Goal: Transaction & Acquisition: Purchase product/service

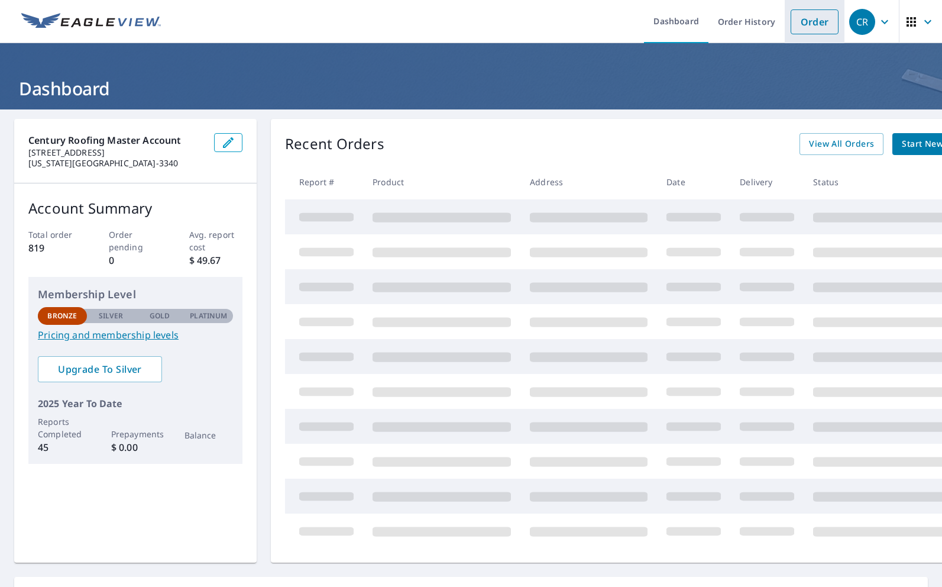
click at [804, 22] on link "Order" at bounding box center [815, 21] width 48 height 25
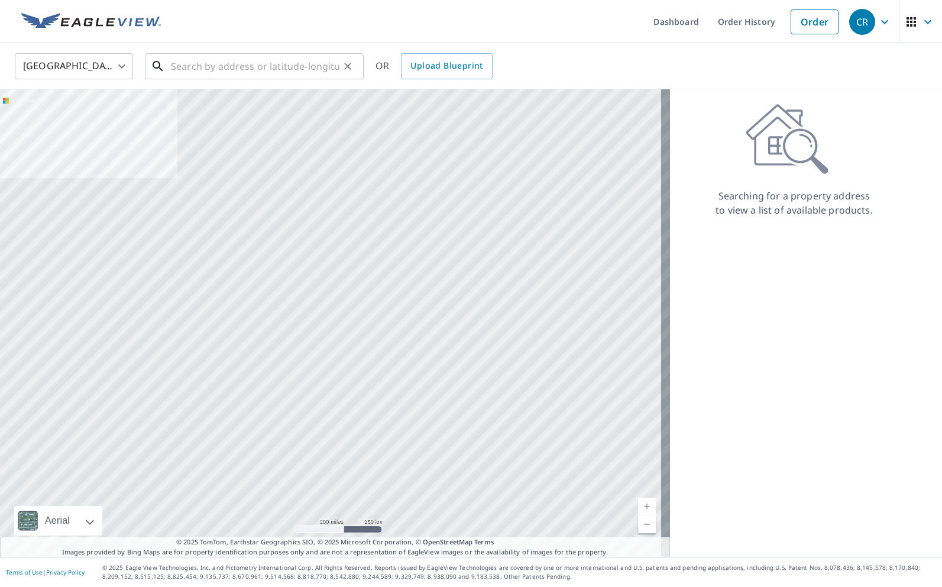
click at [258, 63] on input "text" at bounding box center [255, 66] width 169 height 33
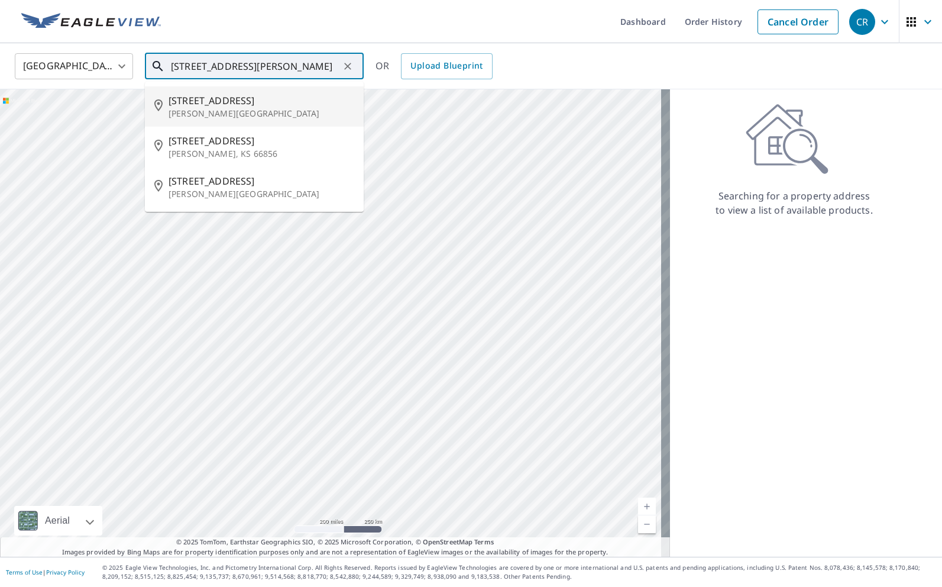
click at [221, 98] on span "[STREET_ADDRESS]" at bounding box center [262, 100] width 186 height 14
type input "[STREET_ADDRESS][PERSON_NAME]"
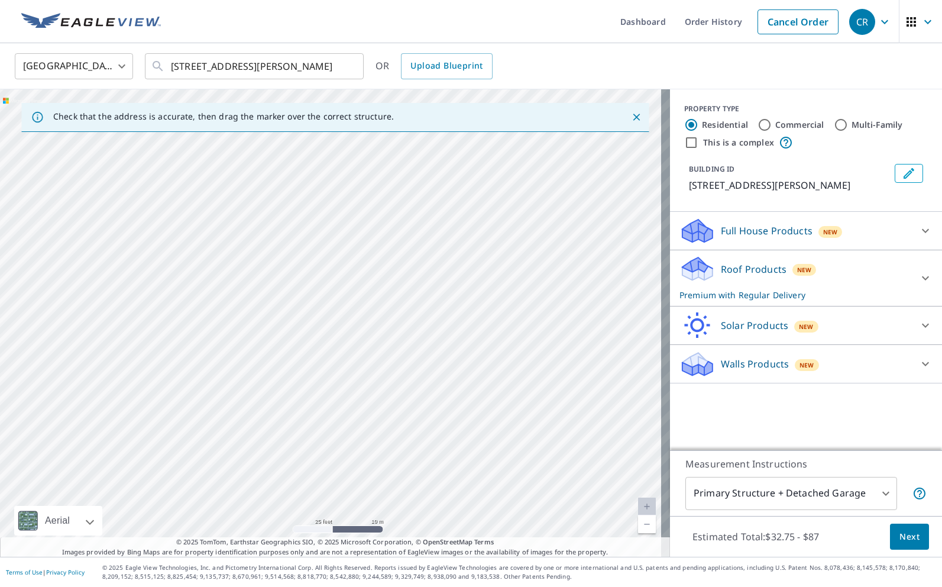
drag, startPoint x: 363, startPoint y: 230, endPoint x: 389, endPoint y: 377, distance: 150.2
click at [383, 371] on div "[STREET_ADDRESS][PERSON_NAME]" at bounding box center [335, 322] width 670 height 467
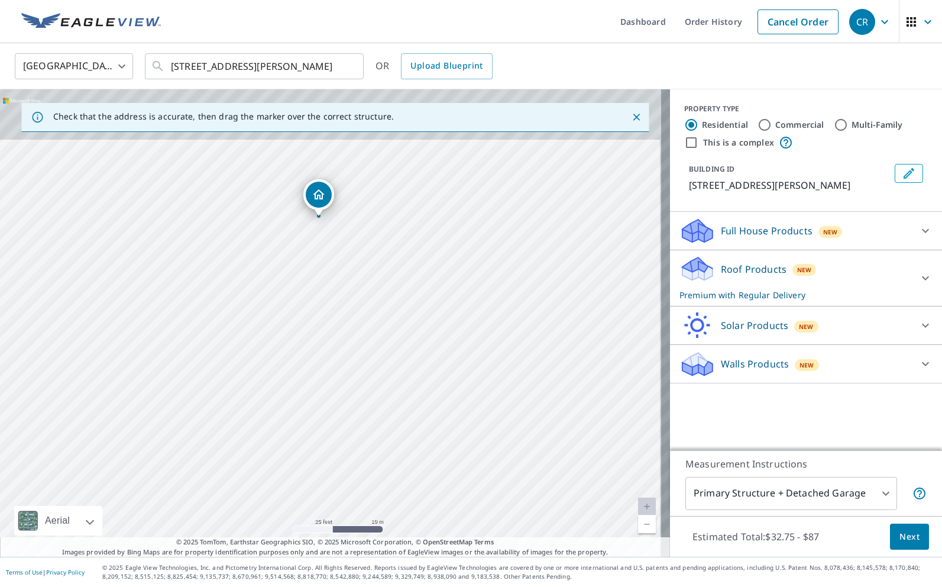
drag, startPoint x: 399, startPoint y: 261, endPoint x: 399, endPoint y: 393, distance: 131.3
click at [398, 392] on div "[STREET_ADDRESS][PERSON_NAME]" at bounding box center [335, 322] width 670 height 467
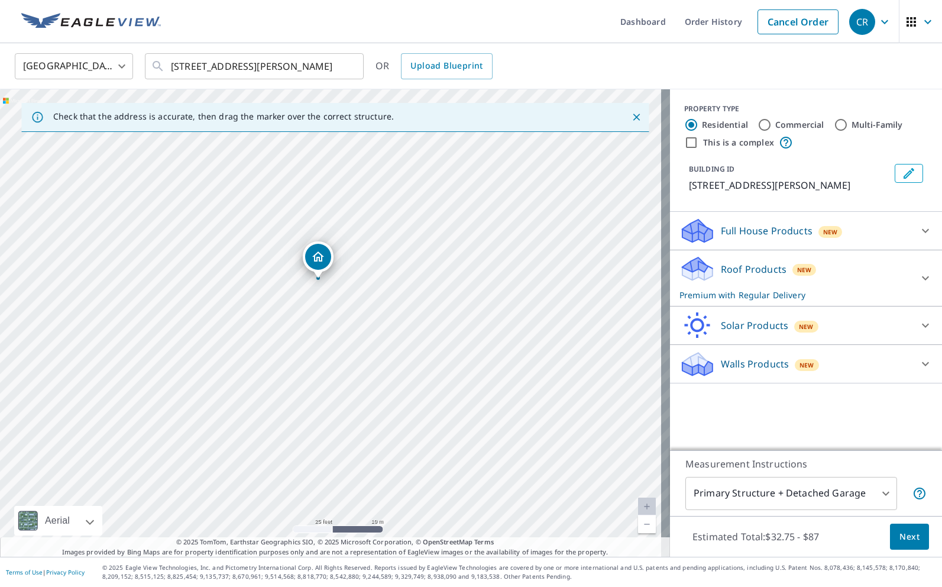
drag, startPoint x: 425, startPoint y: 253, endPoint x: 439, endPoint y: 325, distance: 73.0
click at [439, 325] on div "[STREET_ADDRESS][PERSON_NAME]" at bounding box center [335, 322] width 670 height 467
drag, startPoint x: 458, startPoint y: 287, endPoint x: 439, endPoint y: 287, distance: 18.3
click at [439, 287] on div "[STREET_ADDRESS][PERSON_NAME]" at bounding box center [335, 322] width 670 height 467
click at [922, 278] on icon at bounding box center [925, 278] width 7 height 4
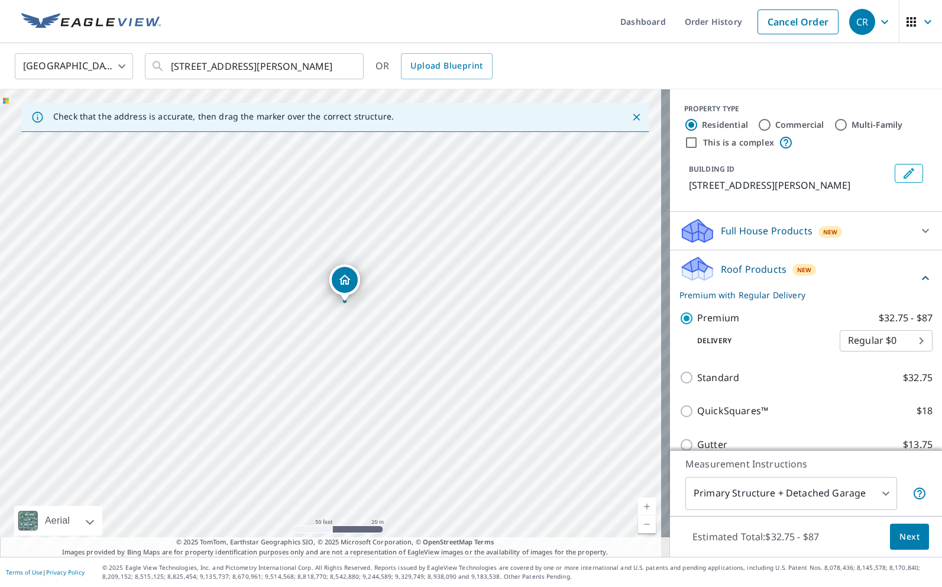
click at [919, 278] on icon at bounding box center [926, 278] width 14 height 14
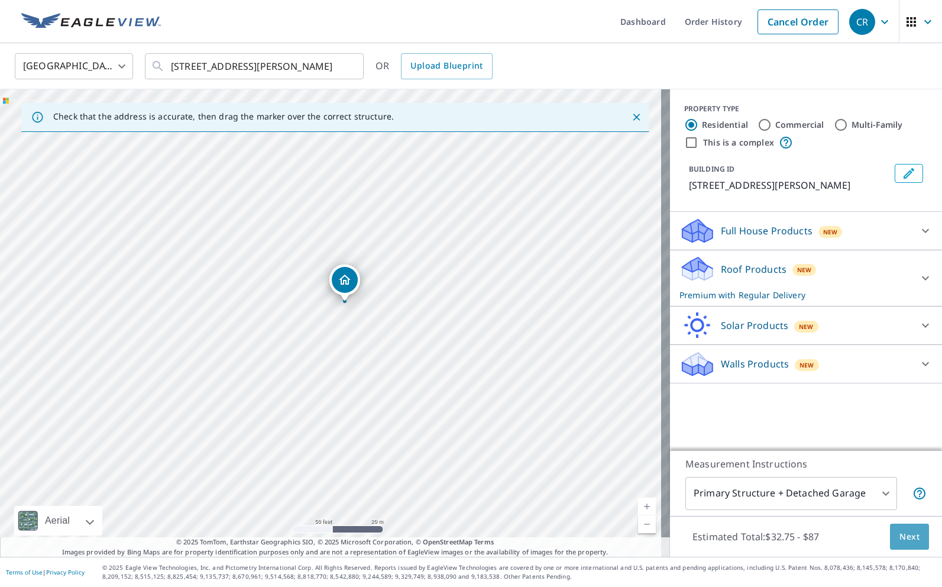
click at [903, 535] on span "Next" at bounding box center [910, 536] width 20 height 15
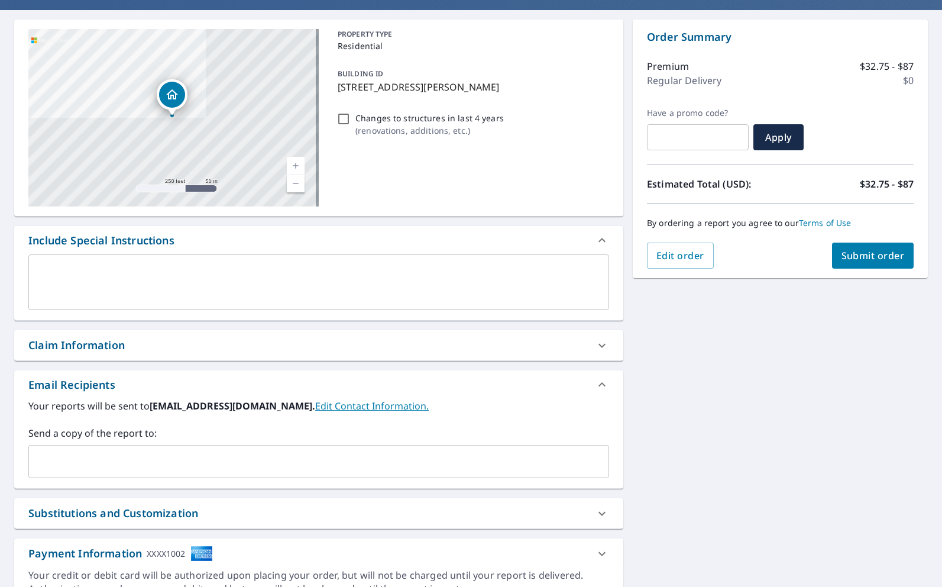
scroll to position [118, 0]
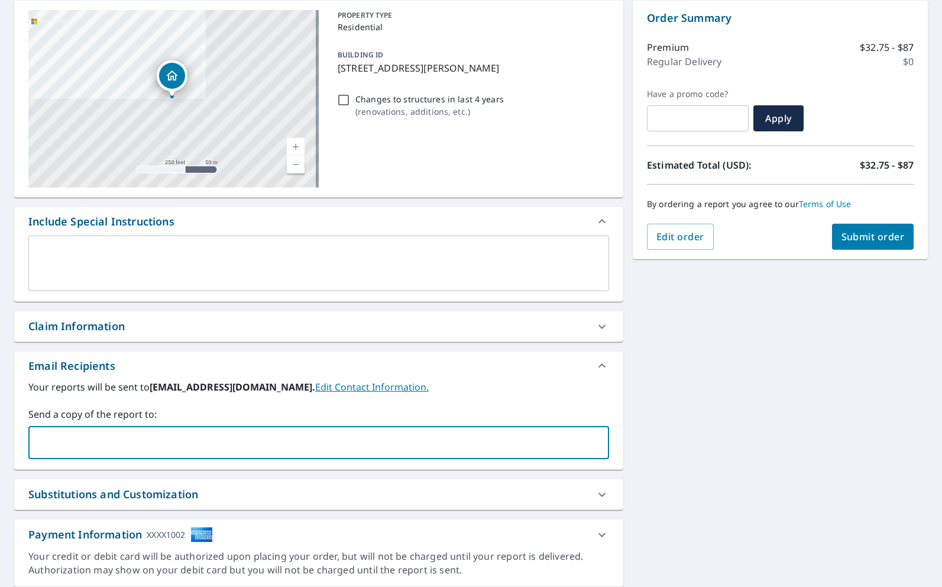
click at [173, 438] on input "text" at bounding box center [310, 442] width 552 height 22
type input "[EMAIL_ADDRESS][DOMAIN_NAME];"
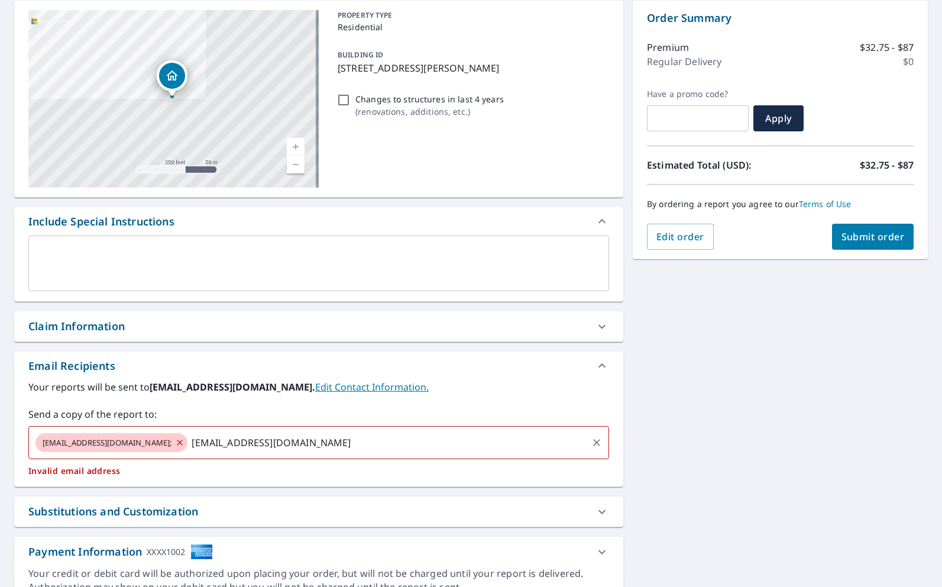
type input "[EMAIL_ADDRESS][DOMAIN_NAME]"
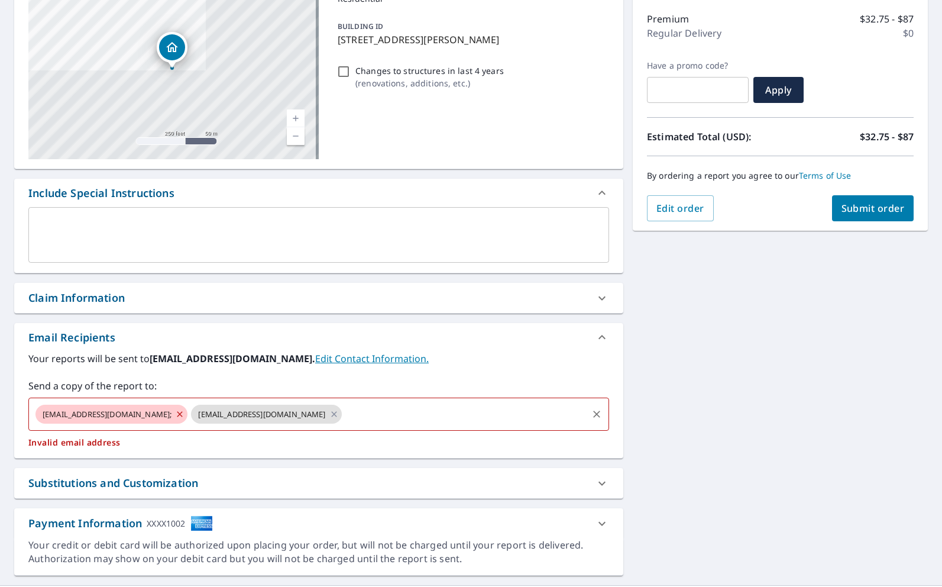
scroll to position [175, 0]
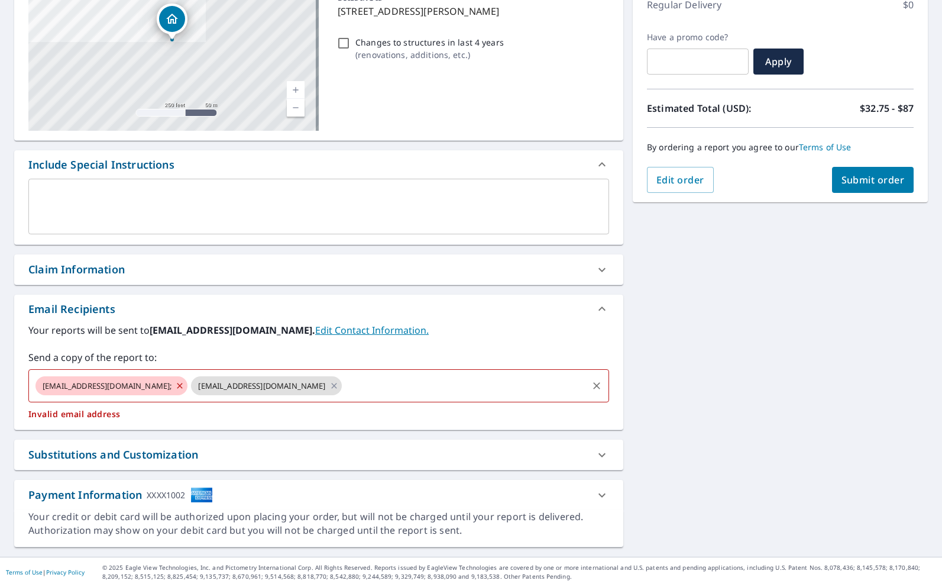
click at [595, 497] on icon at bounding box center [602, 495] width 14 height 14
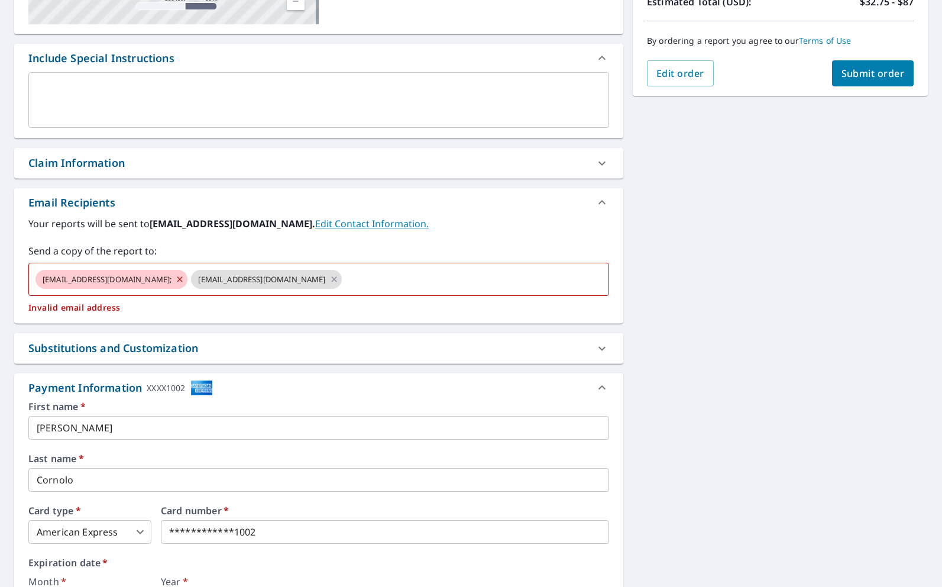
scroll to position [412, 0]
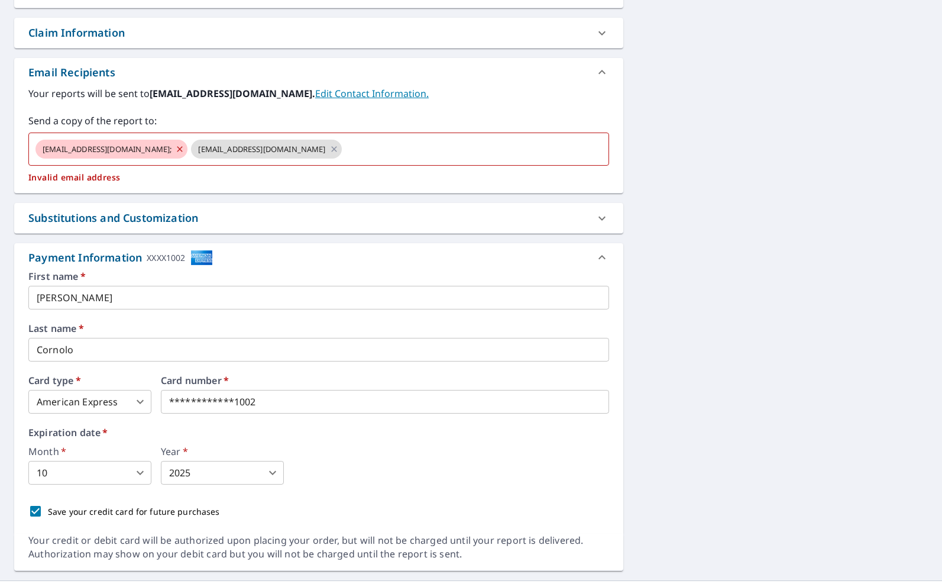
drag, startPoint x: 268, startPoint y: 406, endPoint x: 7, endPoint y: 361, distance: 264.8
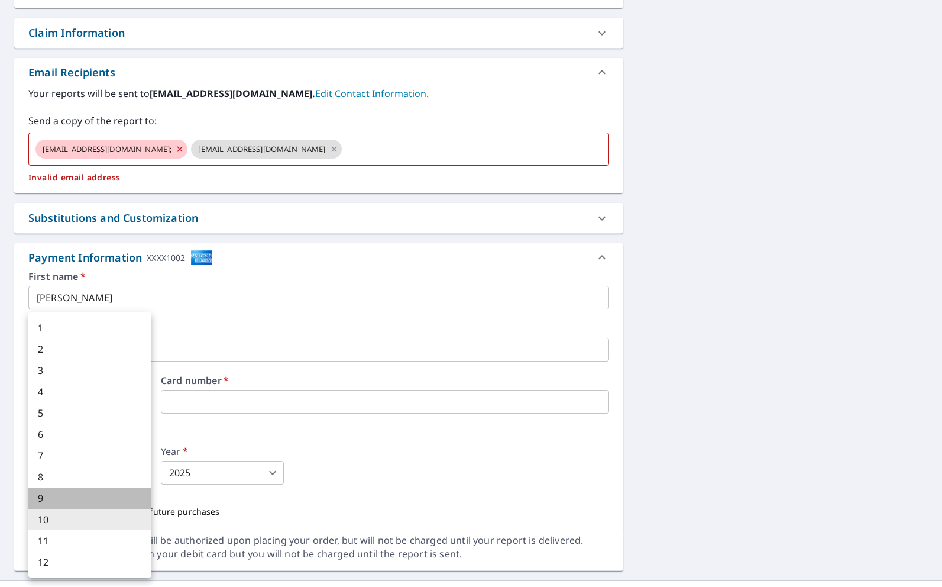
click at [89, 496] on li "9" at bounding box center [89, 497] width 123 height 21
type input "9"
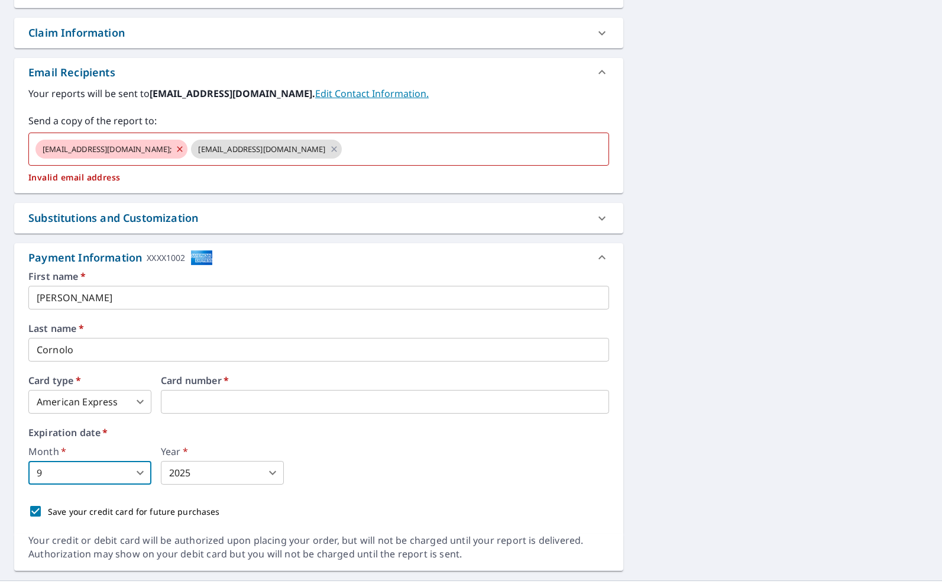
click at [218, 472] on body "CR CR Dashboard Order History Cancel Order CR Dashboard / Finalize Order Finali…" at bounding box center [471, 293] width 942 height 587
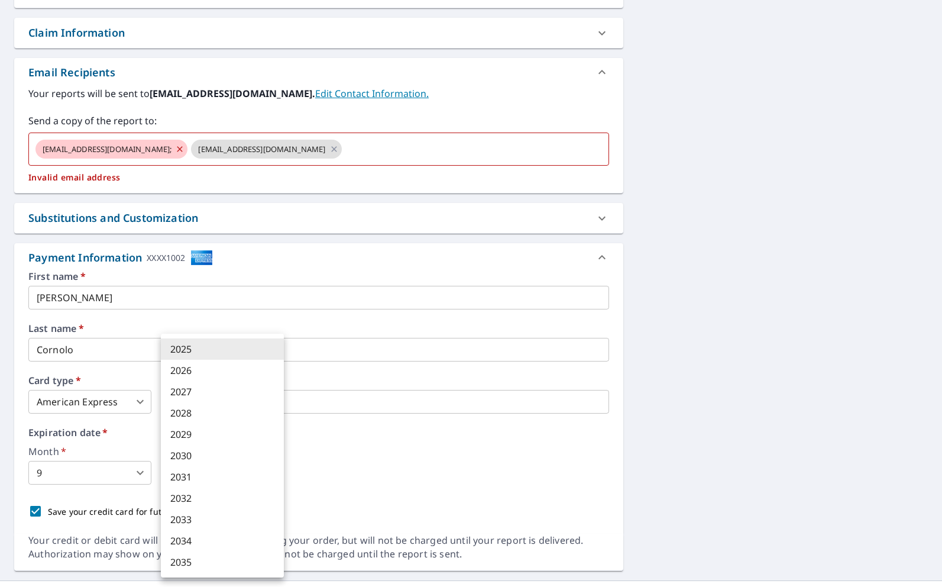
click at [202, 455] on li "2030" at bounding box center [222, 455] width 123 height 21
type input "2030"
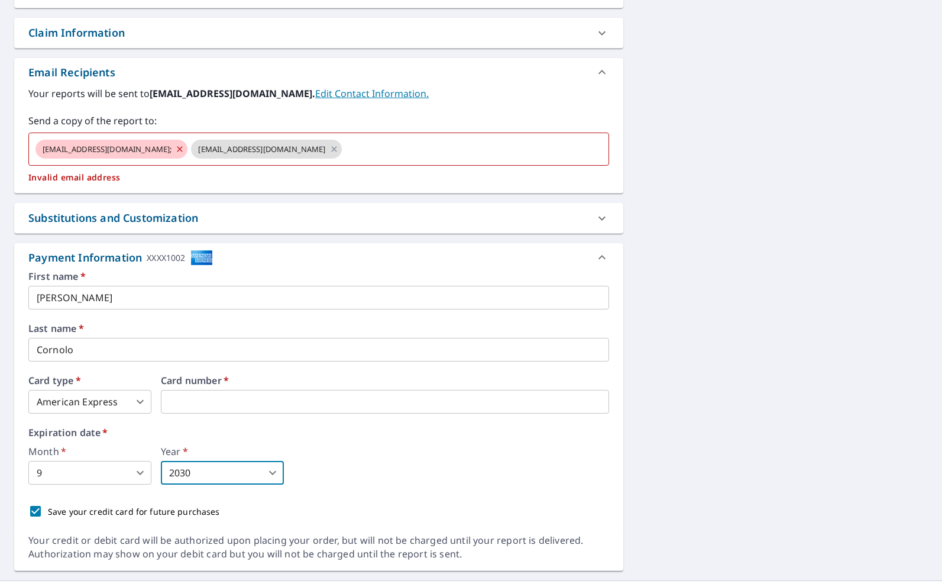
click at [450, 459] on div "Month   * 9 9 ​ Year   * 2030 2030 ​" at bounding box center [318, 466] width 581 height 38
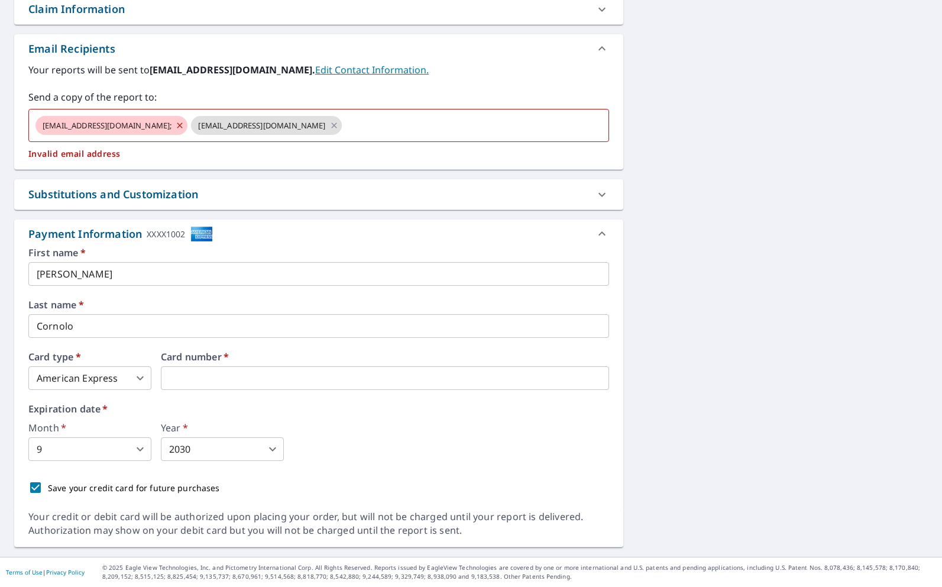
scroll to position [0, 0]
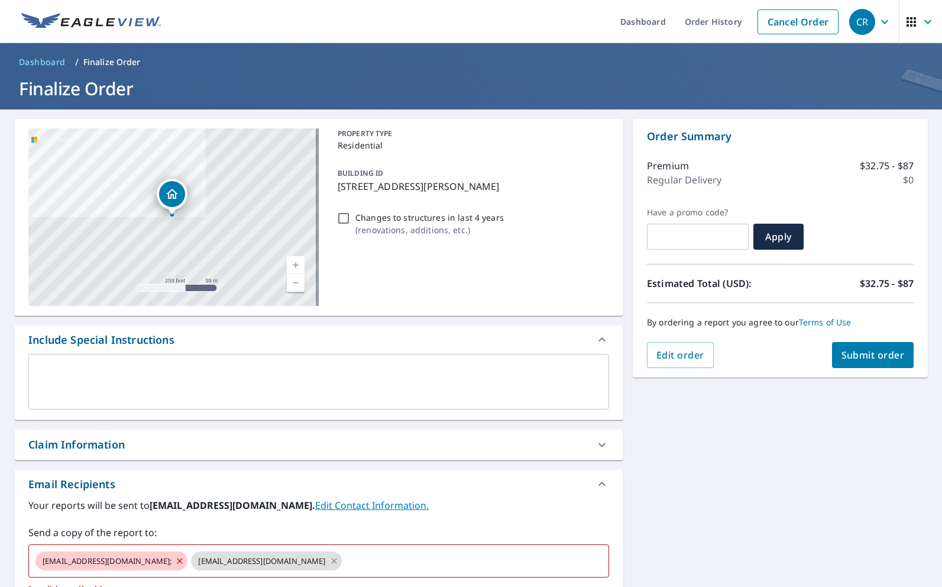
click at [847, 355] on span "Submit order" at bounding box center [873, 354] width 63 height 13
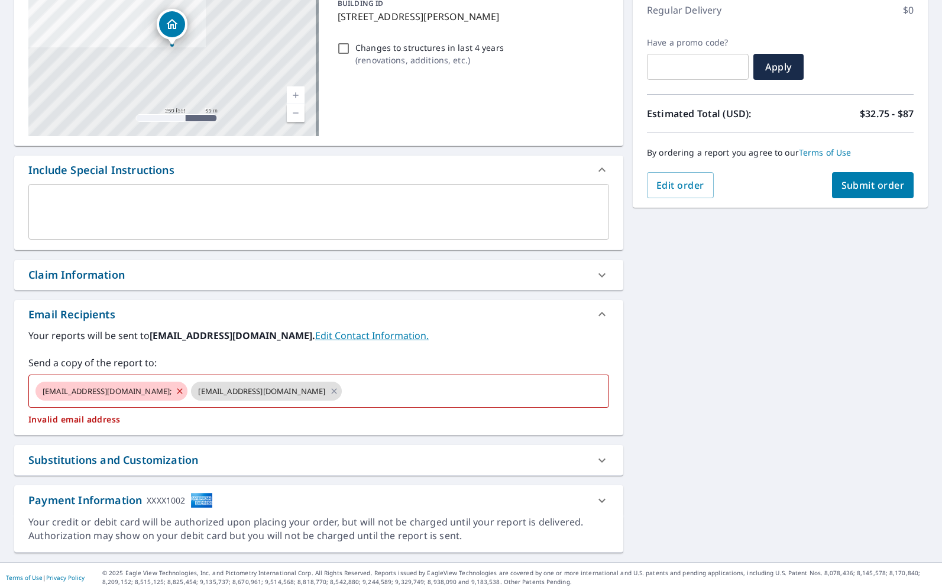
scroll to position [175, 0]
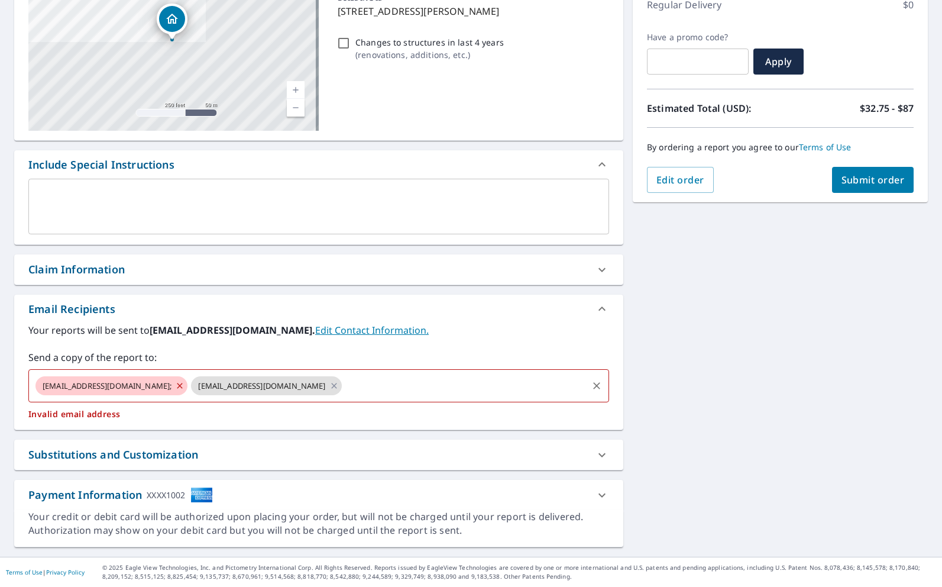
click at [175, 383] on icon at bounding box center [179, 385] width 9 height 13
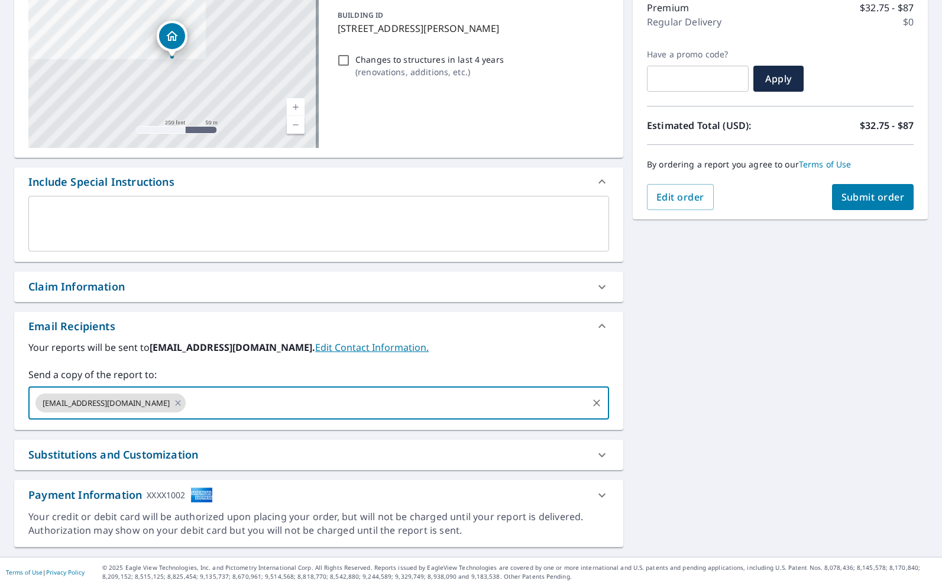
click at [223, 400] on input "text" at bounding box center [387, 403] width 399 height 22
type input "[EMAIL_ADDRESS][DOMAIN_NAME]"
click at [855, 194] on span "Submit order" at bounding box center [873, 196] width 63 height 13
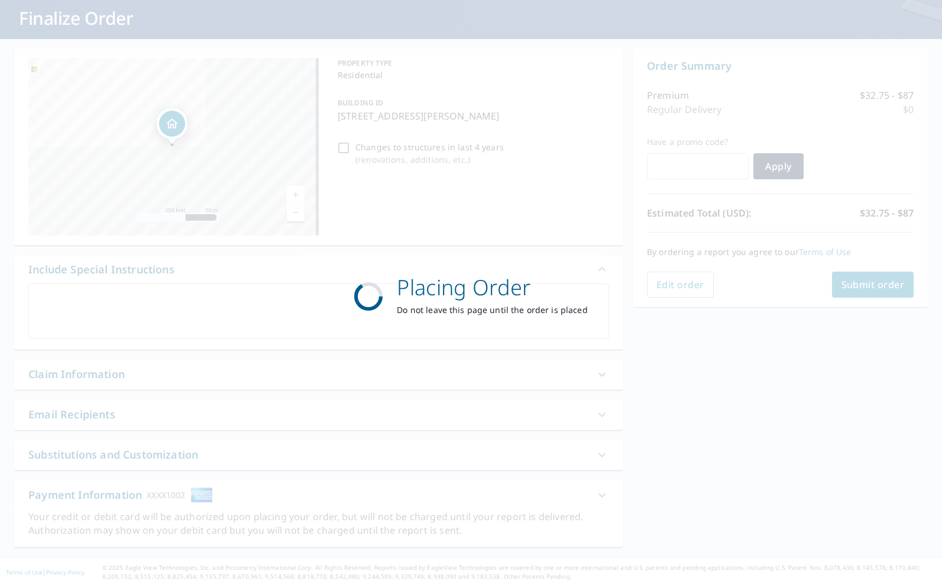
scroll to position [70, 0]
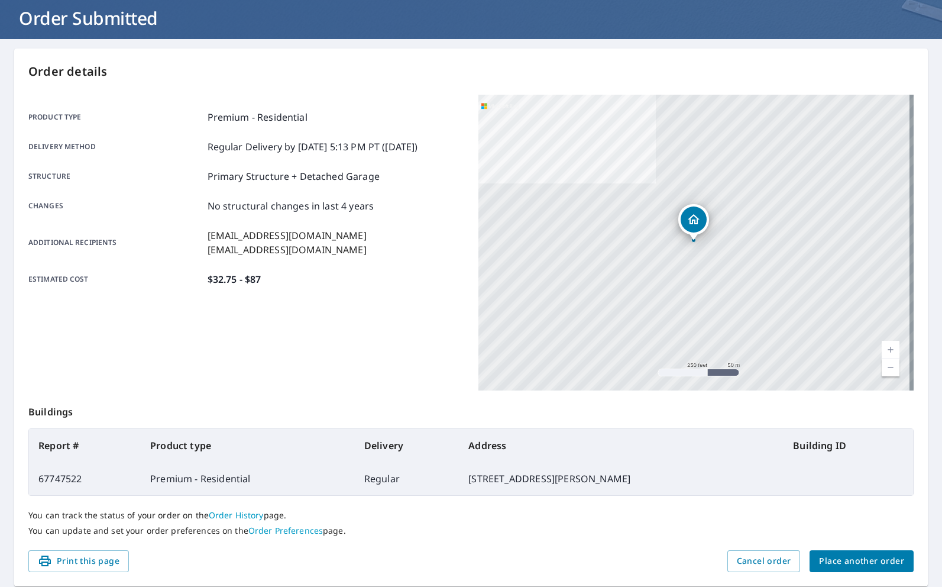
click at [285, 348] on div "Product type Premium - Residential Delivery method Regular Delivery by [DATE] 5…" at bounding box center [246, 243] width 436 height 296
